Goal: Task Accomplishment & Management: Manage account settings

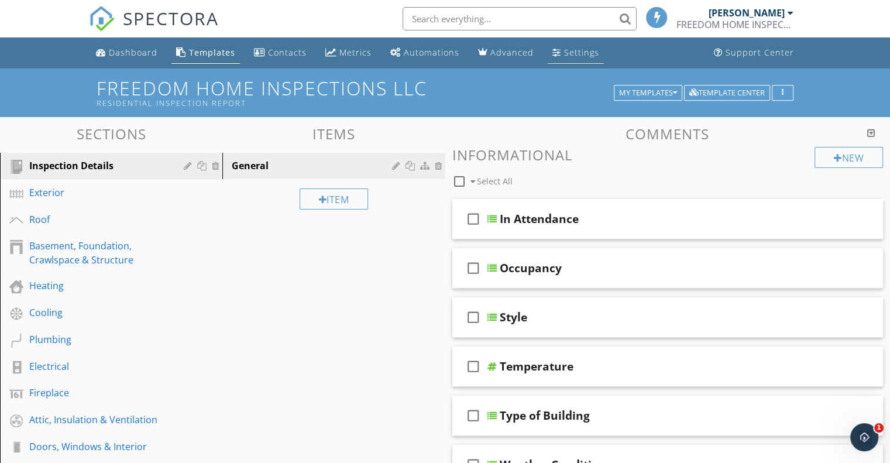
click at [558, 50] on link "Settings" at bounding box center [576, 53] width 56 height 22
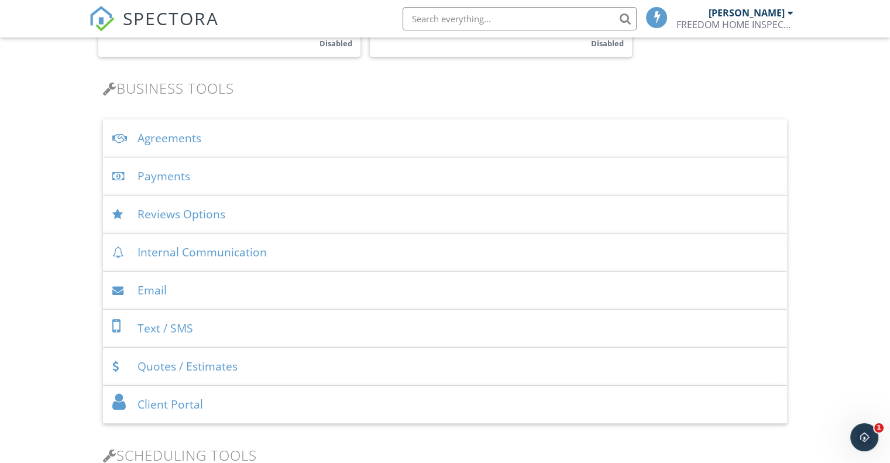
scroll to position [355, 0]
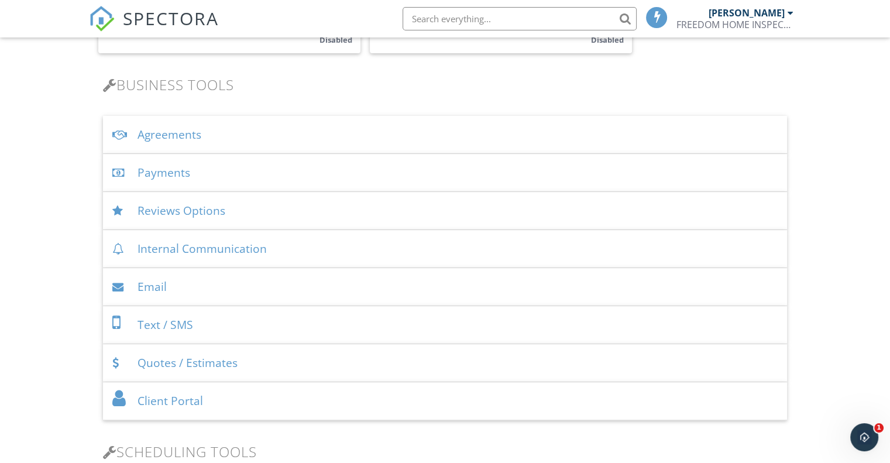
click at [158, 135] on div "Agreements" at bounding box center [445, 135] width 684 height 38
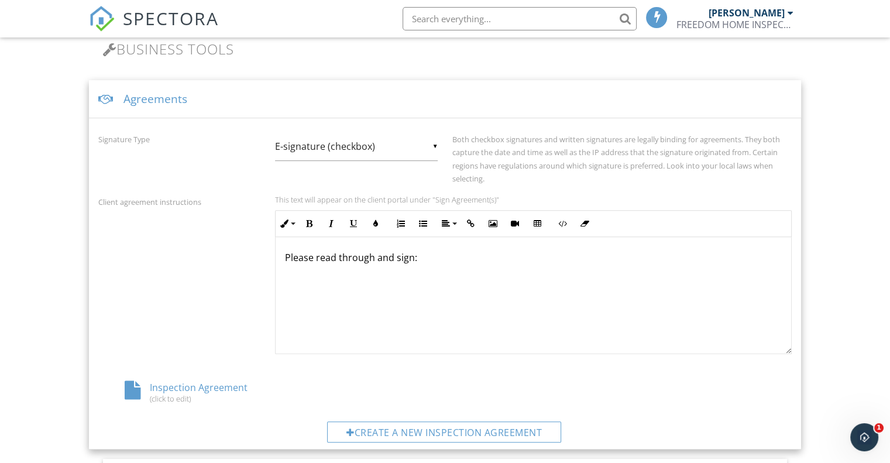
scroll to position [390, 0]
click at [161, 386] on div "Inspection Agreement (click to edit)" at bounding box center [213, 392] width 231 height 22
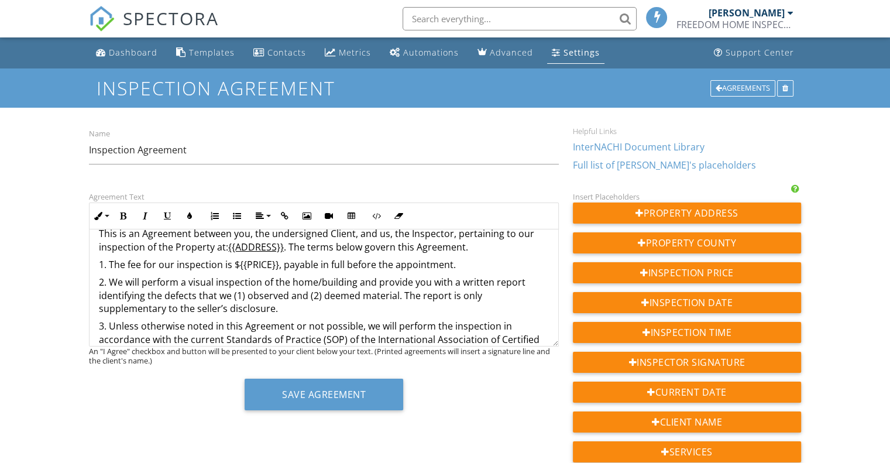
scroll to position [90, 0]
click at [456, 283] on p "2. We will perform a visual inspection of the home/building and provide you wit…" at bounding box center [324, 295] width 450 height 39
click at [496, 281] on p "2. We will perform a visual inspection of the home/building and provide you wit…" at bounding box center [324, 295] width 450 height 39
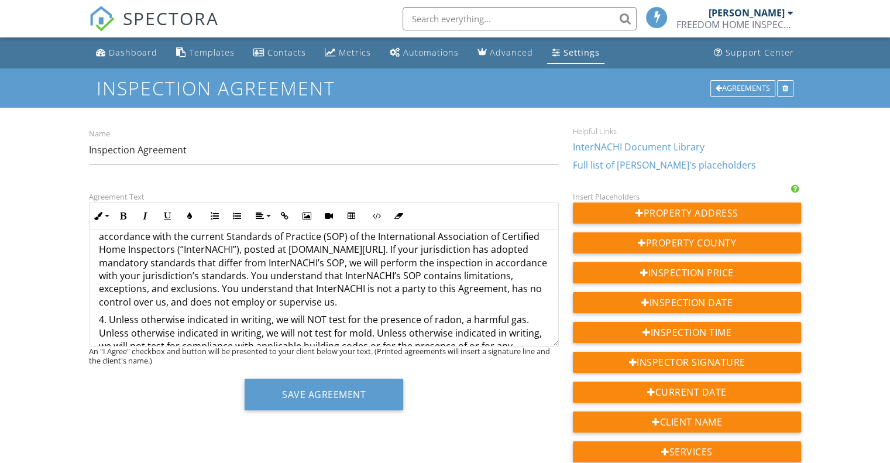
scroll to position [194, 0]
click at [492, 292] on p "3. Unless otherwise noted in this Agreement or not possible, we will perform th…" at bounding box center [324, 262] width 450 height 92
click at [247, 301] on p "3. Unless otherwise noted in this Agreement or not possible, we will perform th…" at bounding box center [324, 262] width 450 height 92
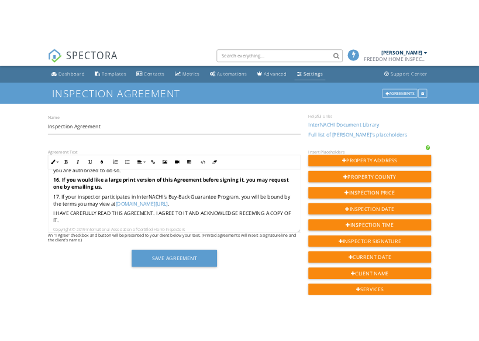
scroll to position [1137, 0]
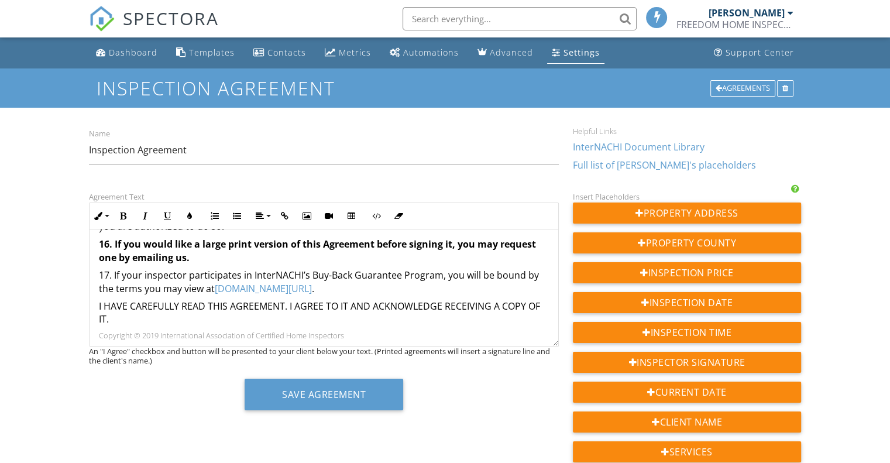
click at [300, 288] on link "www.nachi.org/buy" at bounding box center [263, 288] width 97 height 13
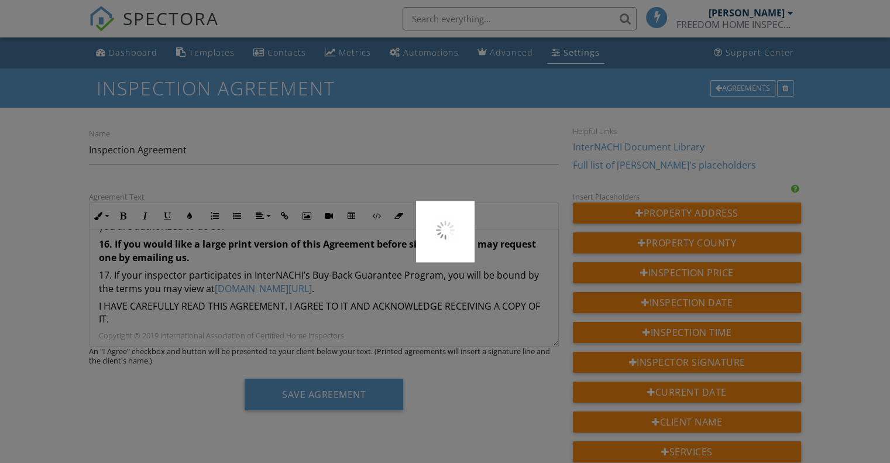
click at [326, 284] on div at bounding box center [445, 231] width 890 height 463
click at [491, 180] on div at bounding box center [445, 231] width 890 height 463
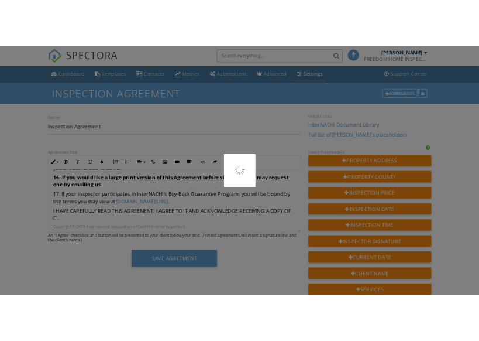
scroll to position [1856, 0]
